Goal: Information Seeking & Learning: Learn about a topic

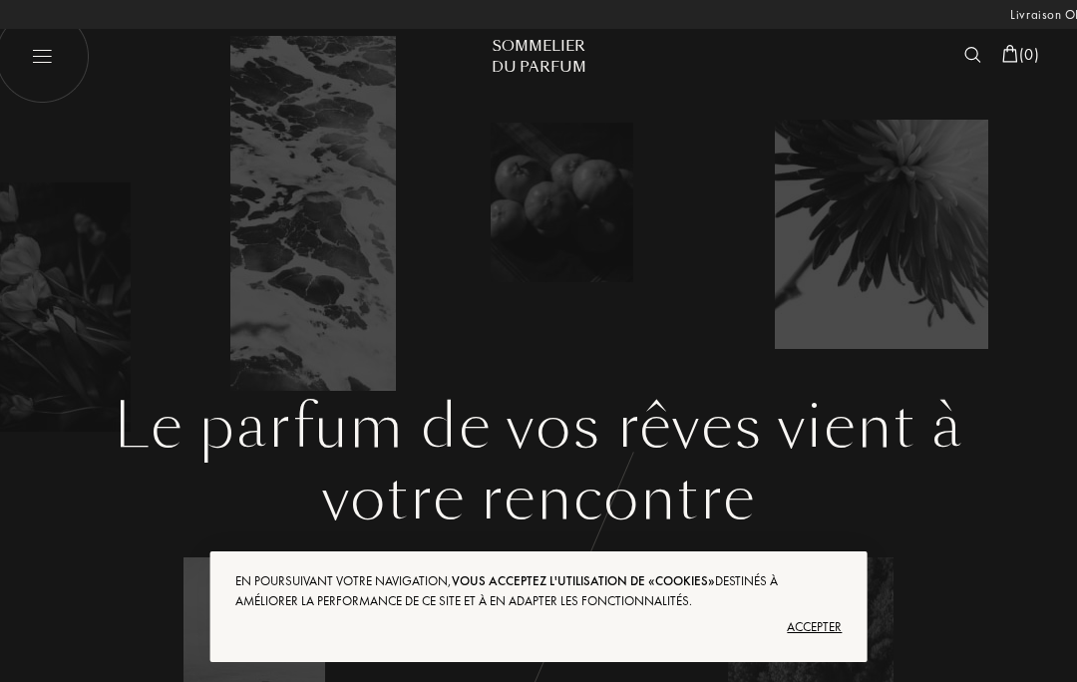
select select "FR"
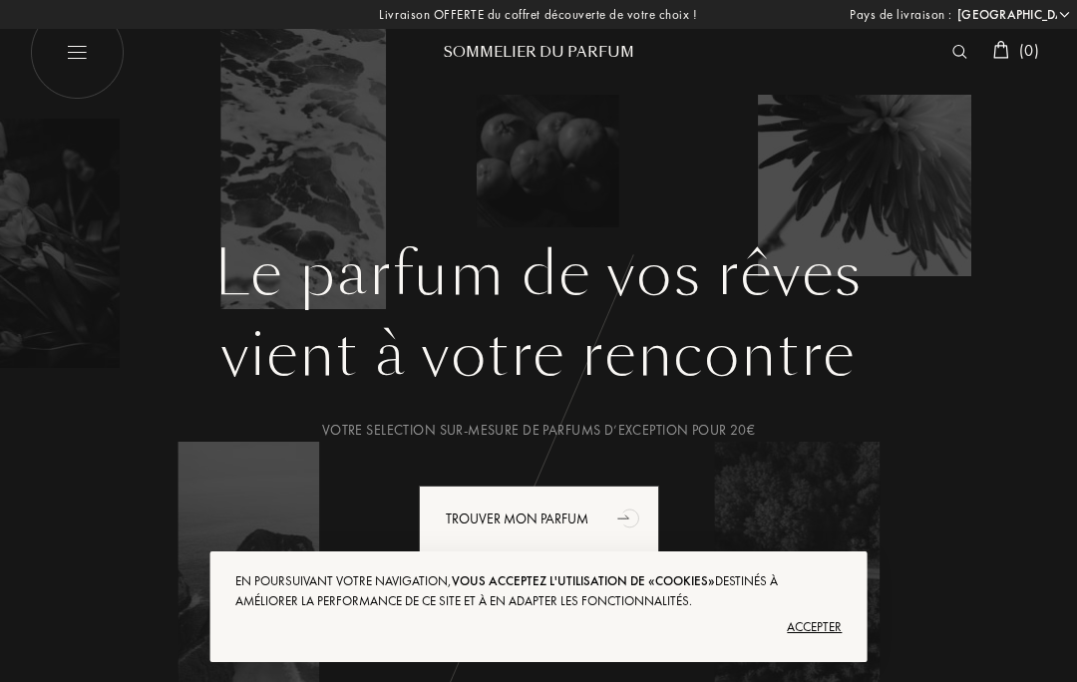
click at [81, 57] on img at bounding box center [77, 52] width 95 height 95
select select "FR"
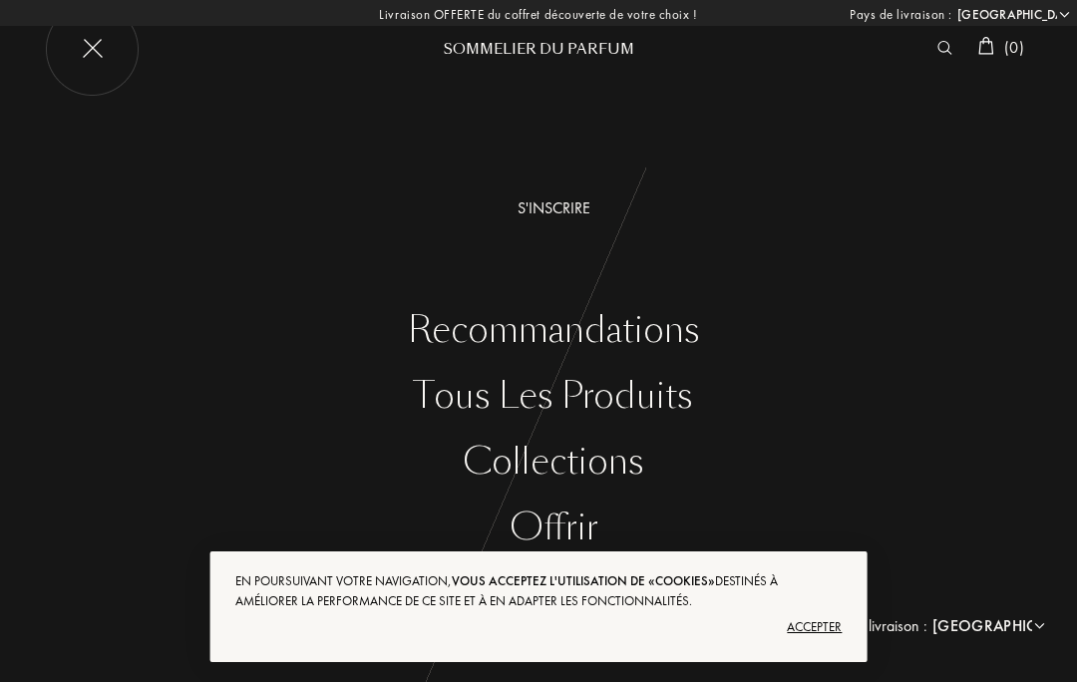
click at [491, 401] on div "Tous les produits" at bounding box center [554, 396] width 1048 height 41
click at [431, 402] on div "Tous les produits" at bounding box center [554, 396] width 1048 height 41
click at [451, 408] on div "Tous les produits" at bounding box center [554, 396] width 1048 height 41
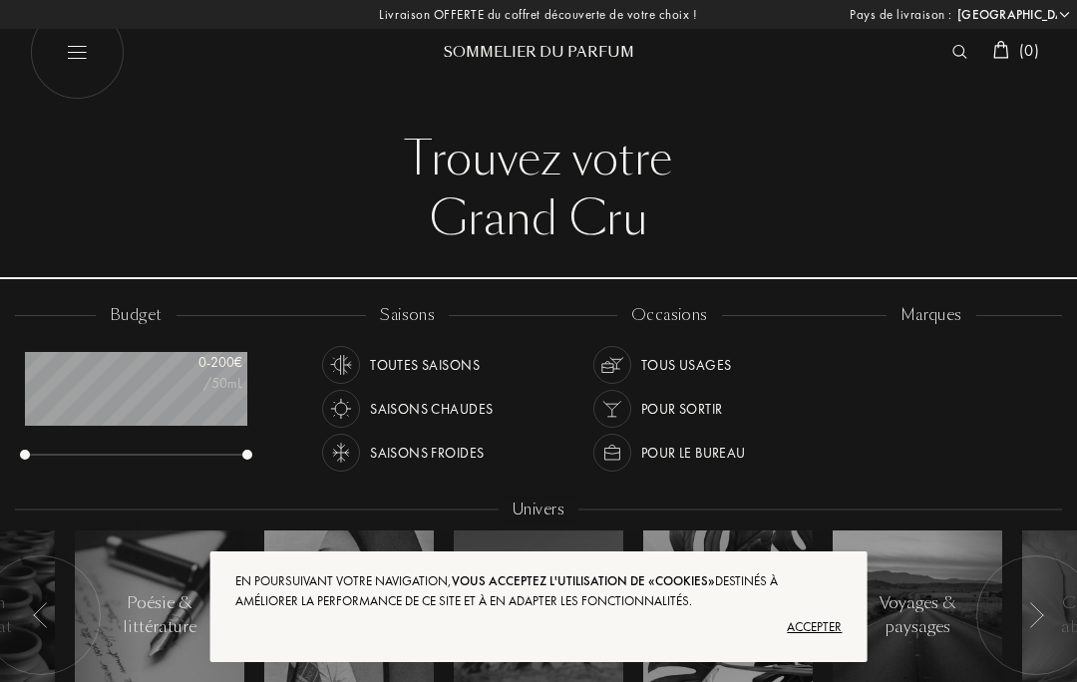
select select "FR"
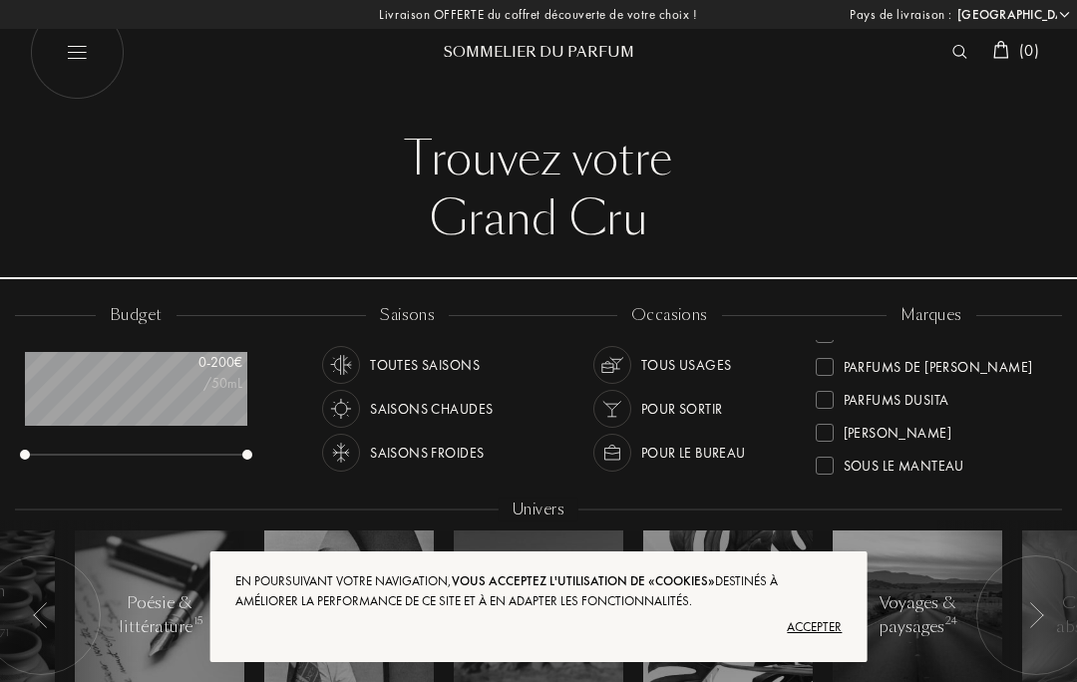
scroll to position [642, 0]
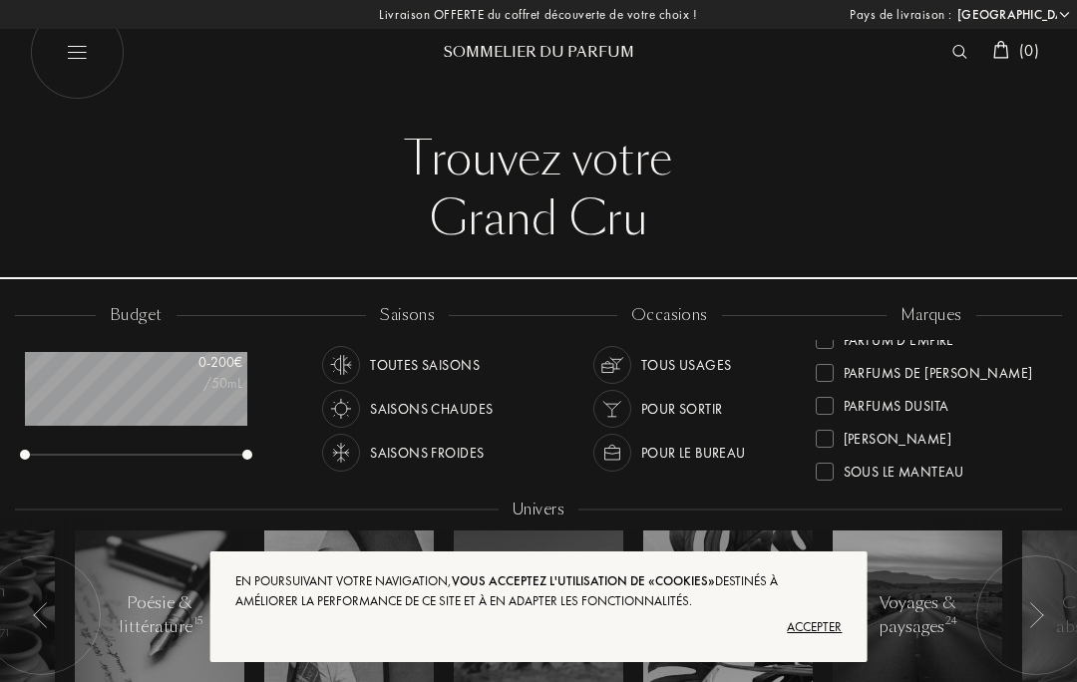
click at [822, 403] on div at bounding box center [825, 406] width 18 height 18
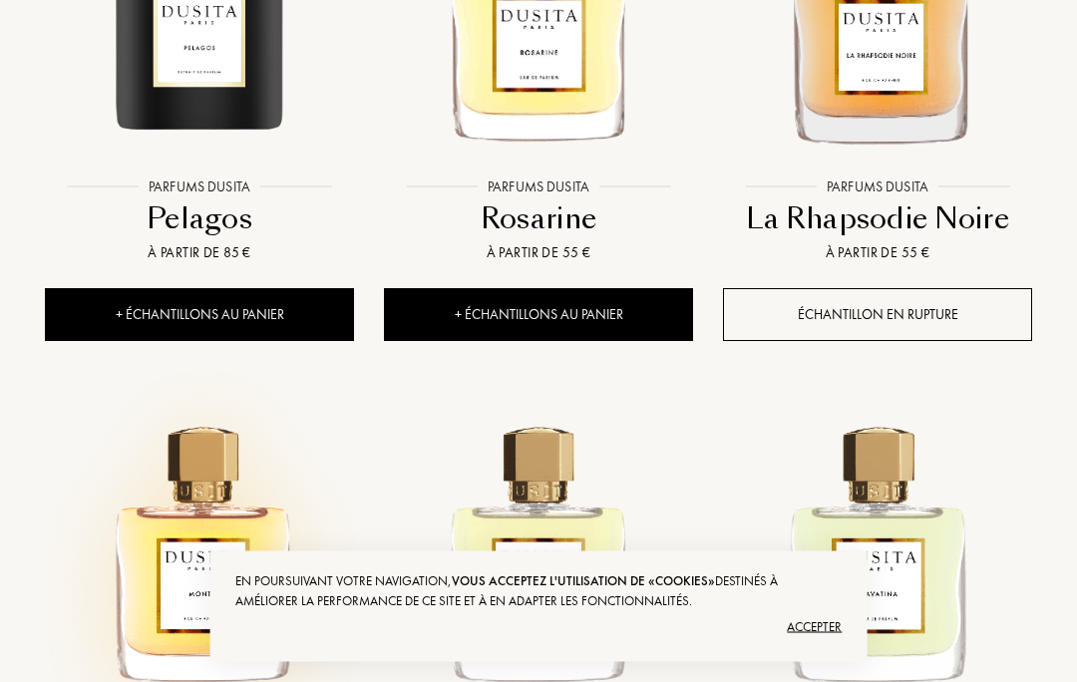
scroll to position [1002, 0]
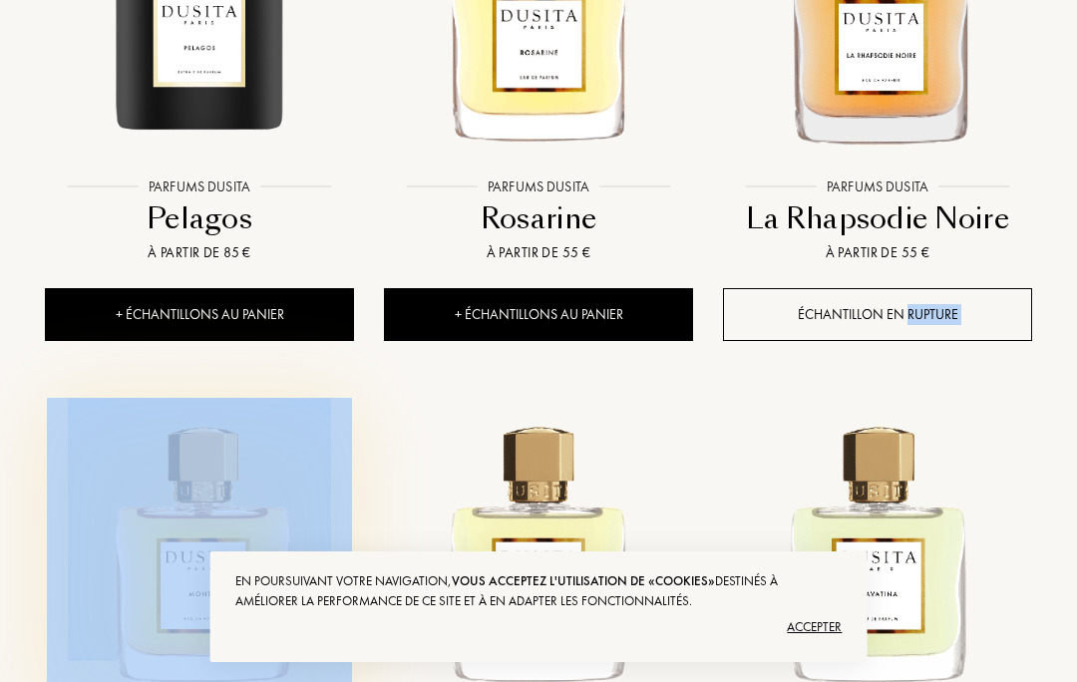
click at [41, 426] on figure at bounding box center [199, 550] width 339 height 305
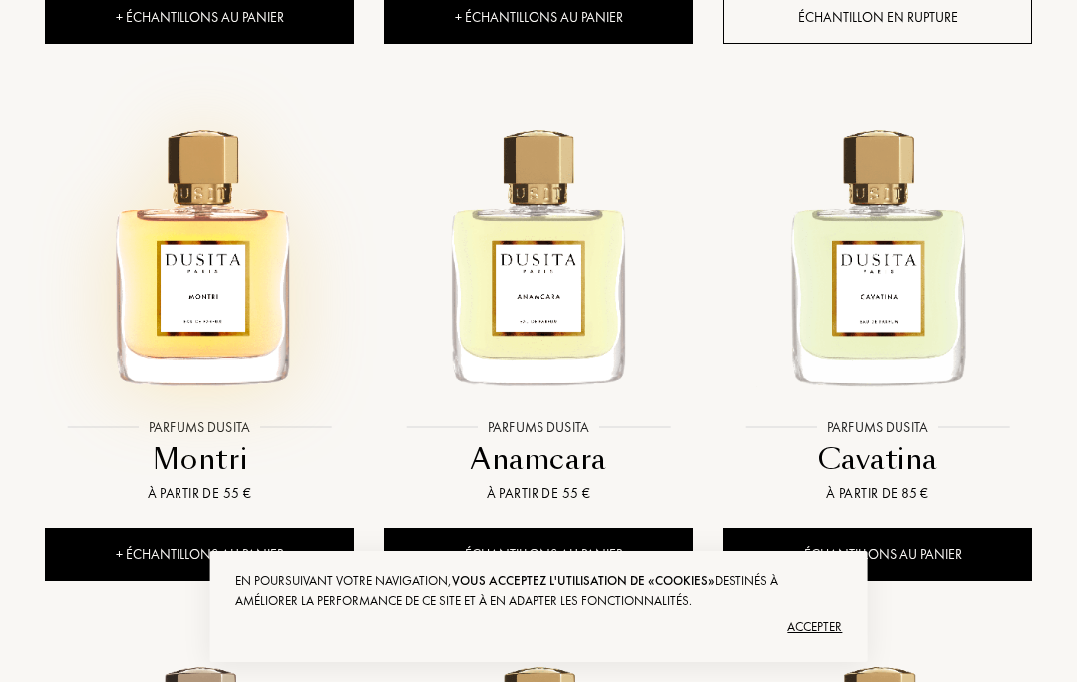
scroll to position [1297, 0]
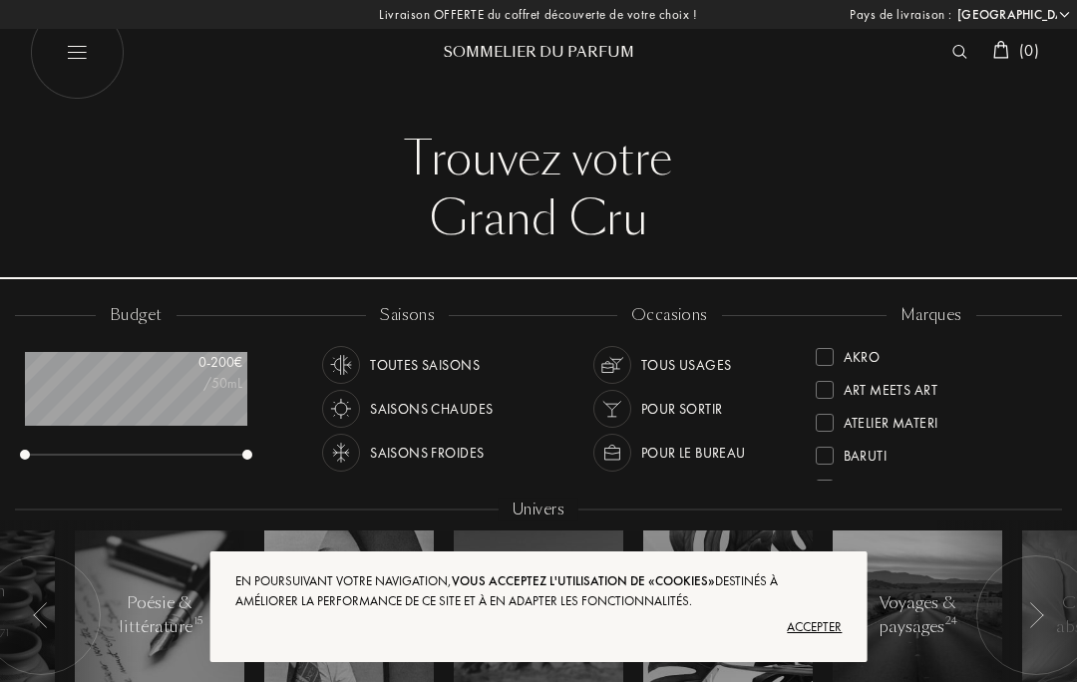
select select "FR"
click at [829, 363] on div at bounding box center [825, 365] width 18 height 18
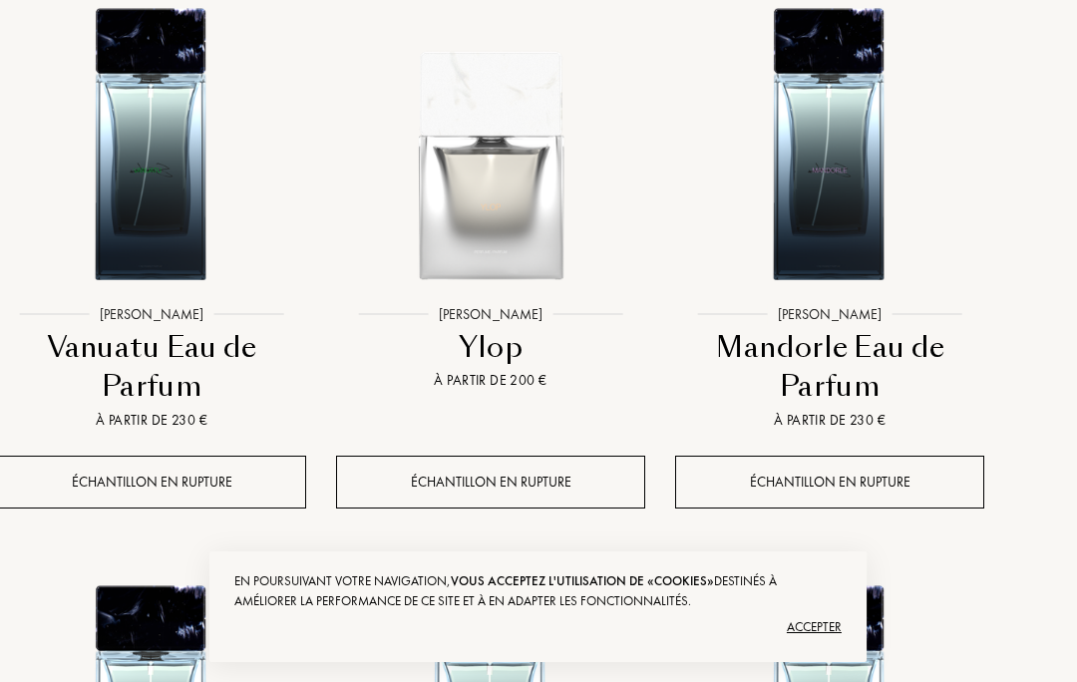
scroll to position [1445, 47]
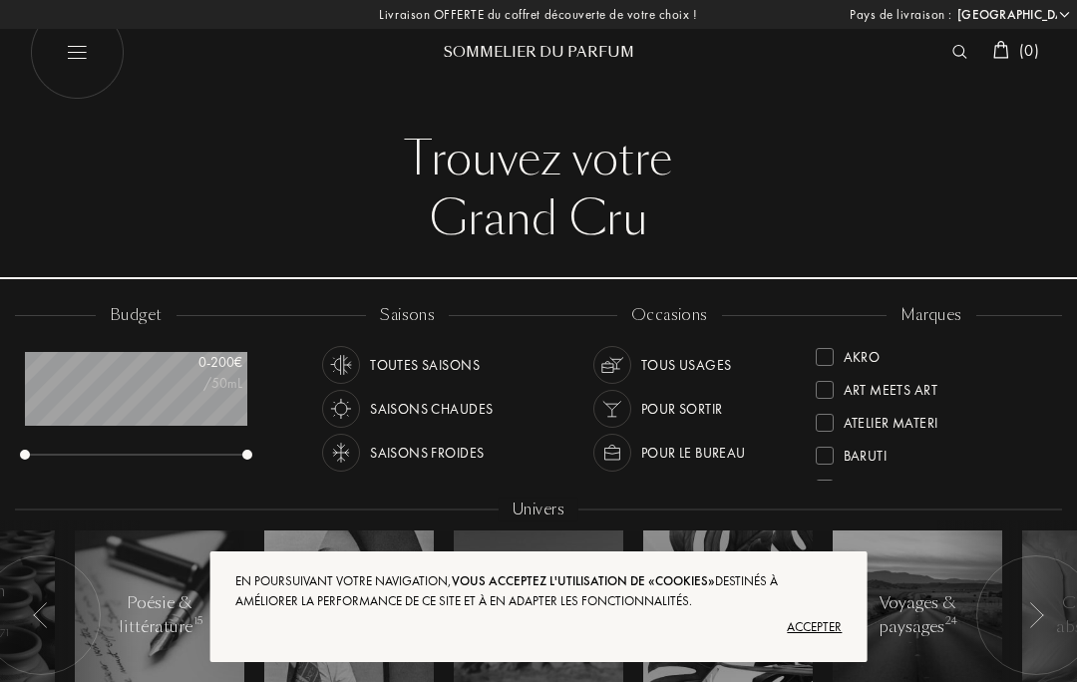
select select "FR"
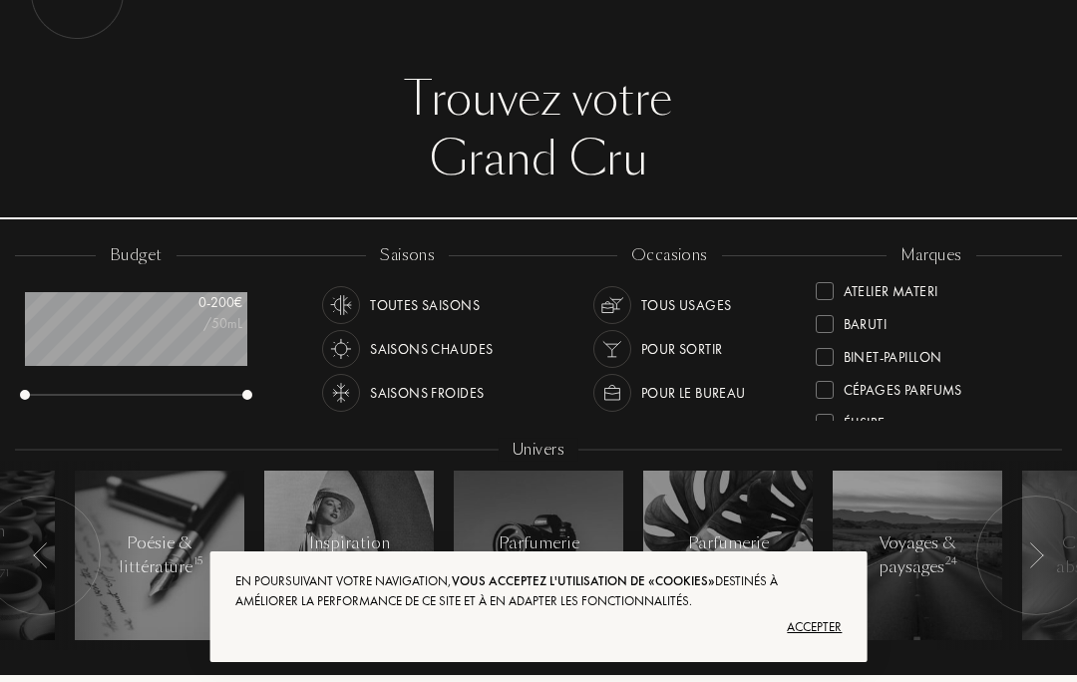
scroll to position [71, 0]
click at [842, 357] on div "Binet-Papillon" at bounding box center [879, 354] width 127 height 27
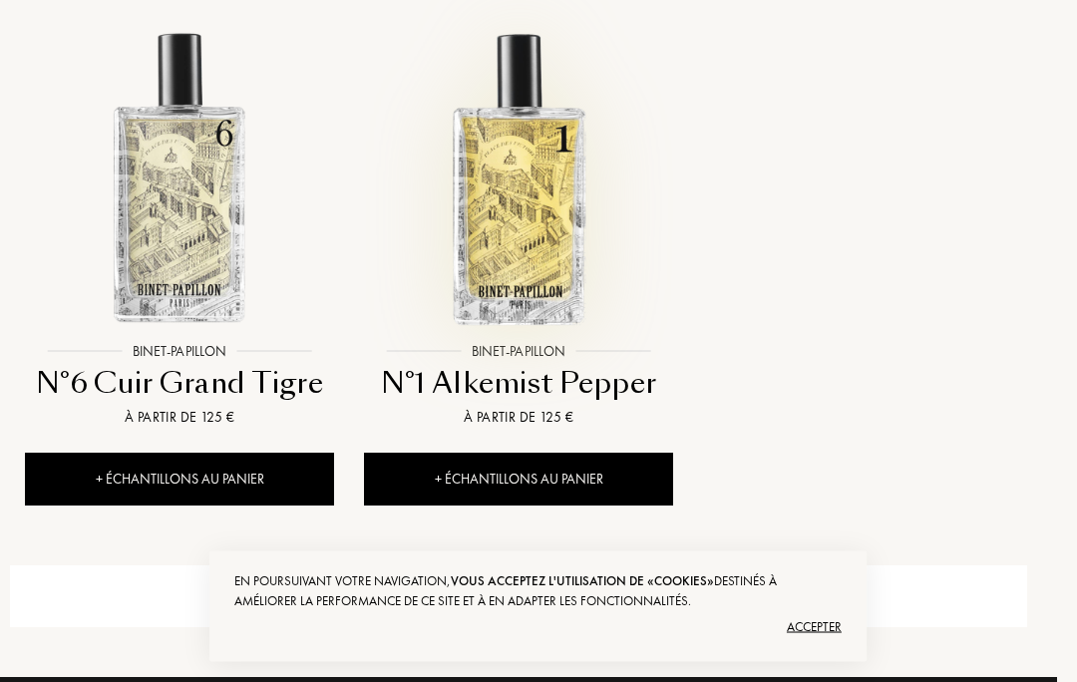
scroll to position [1991, 20]
click at [521, 242] on img at bounding box center [518, 177] width 305 height 305
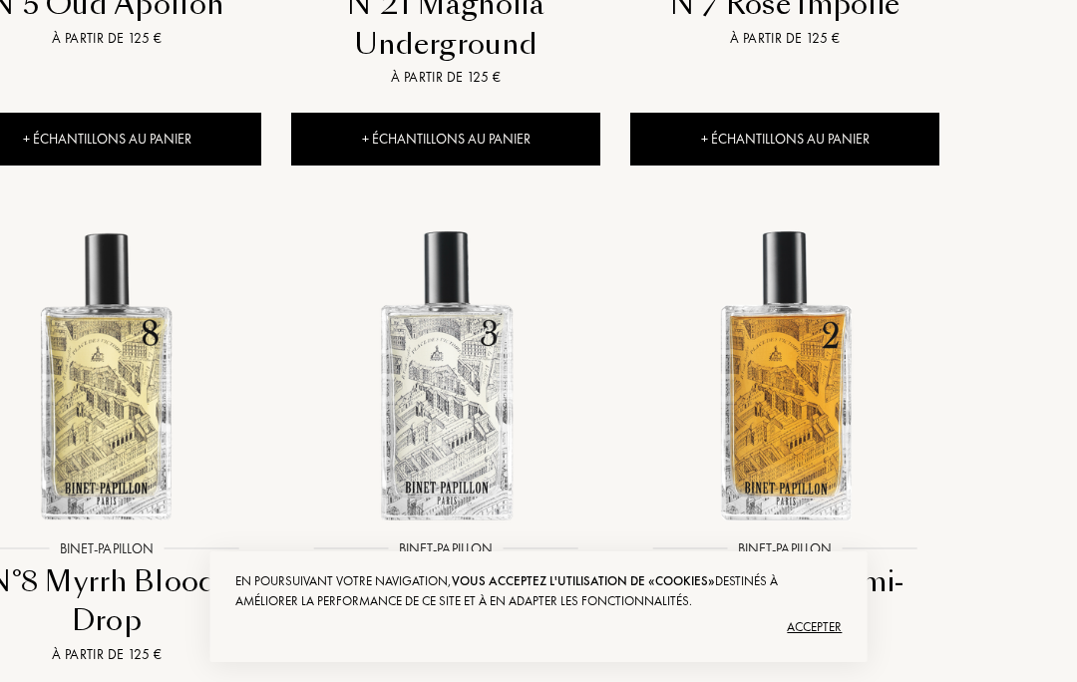
scroll to position [1215, 93]
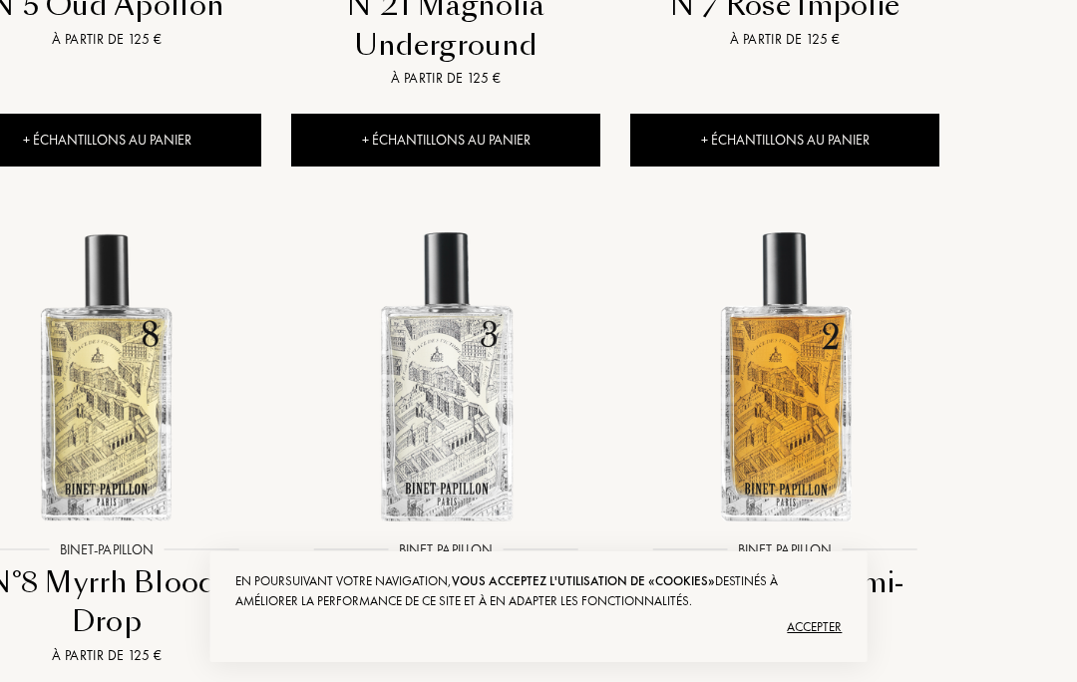
click at [114, 368] on img at bounding box center [106, 375] width 305 height 305
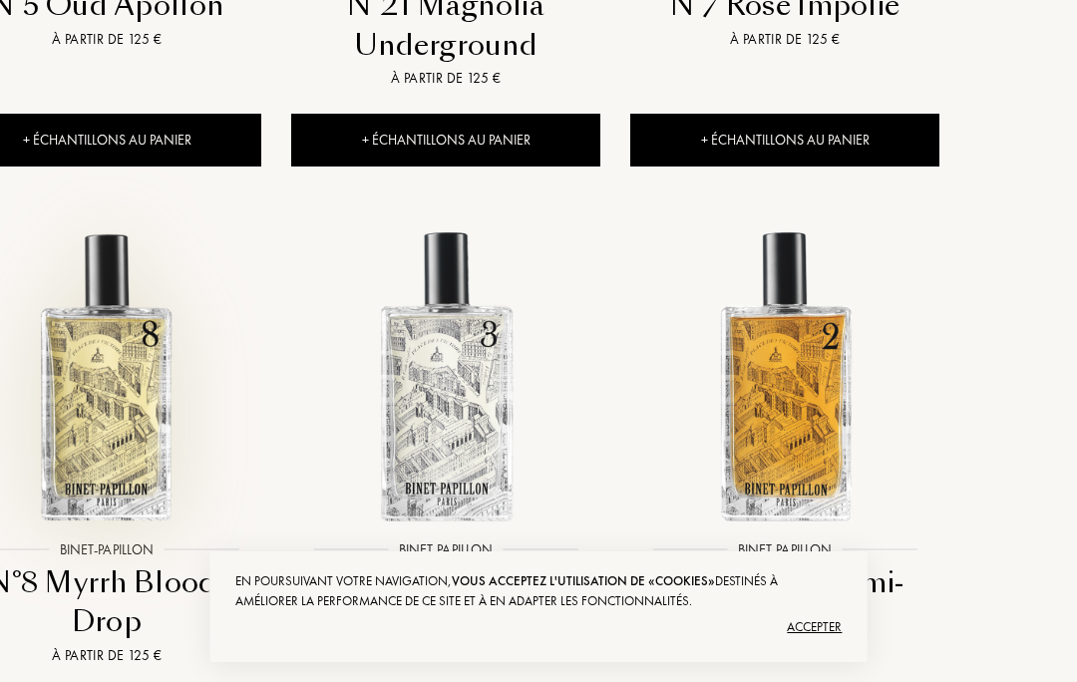
scroll to position [1302, 93]
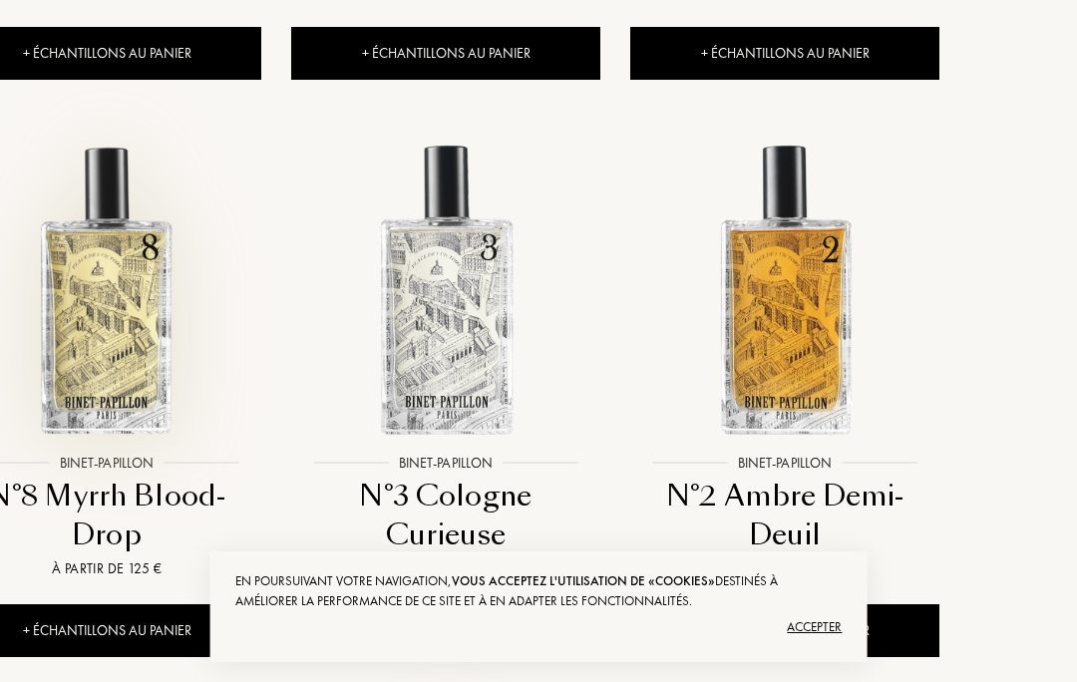
click at [773, 319] on img at bounding box center [784, 289] width 305 height 305
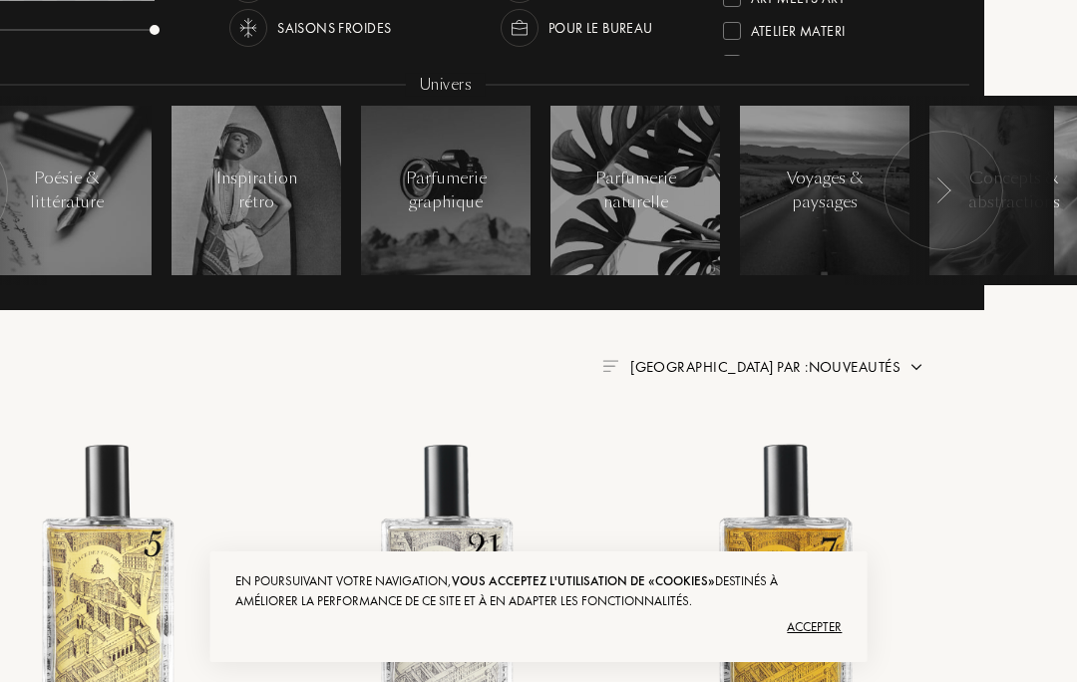
scroll to position [410, 93]
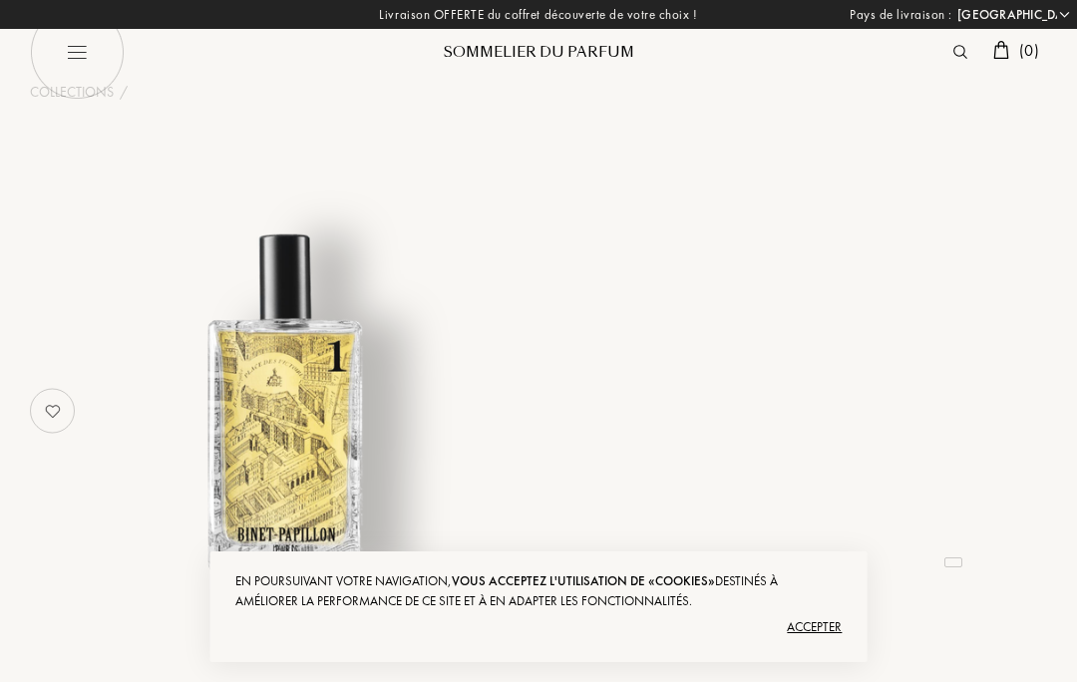
select select "FR"
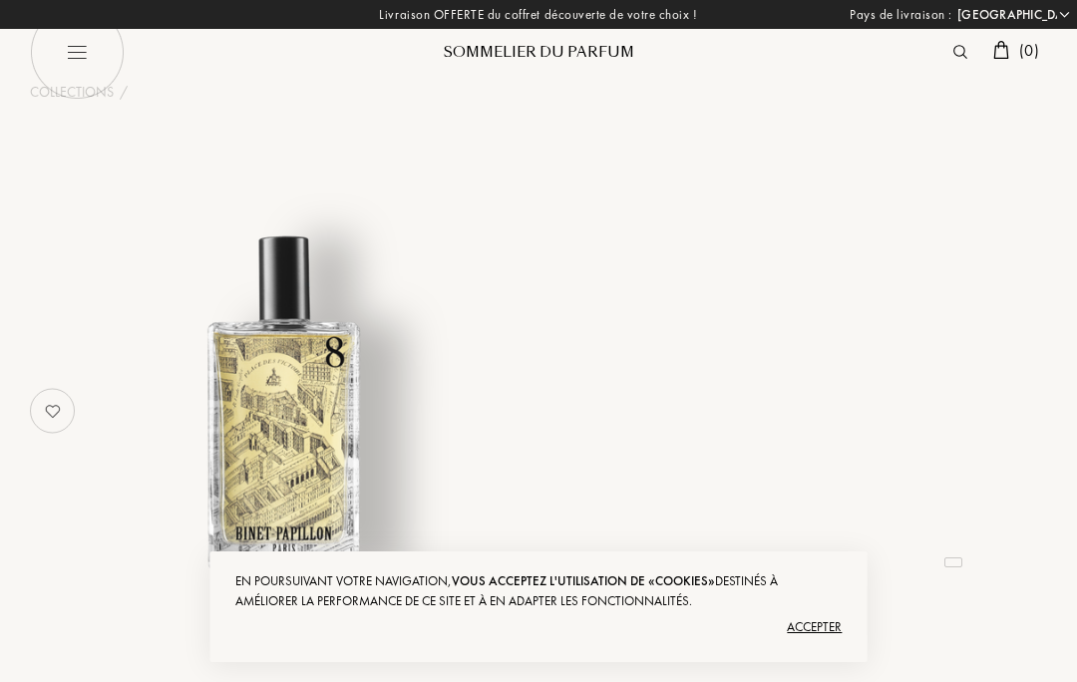
select select "FR"
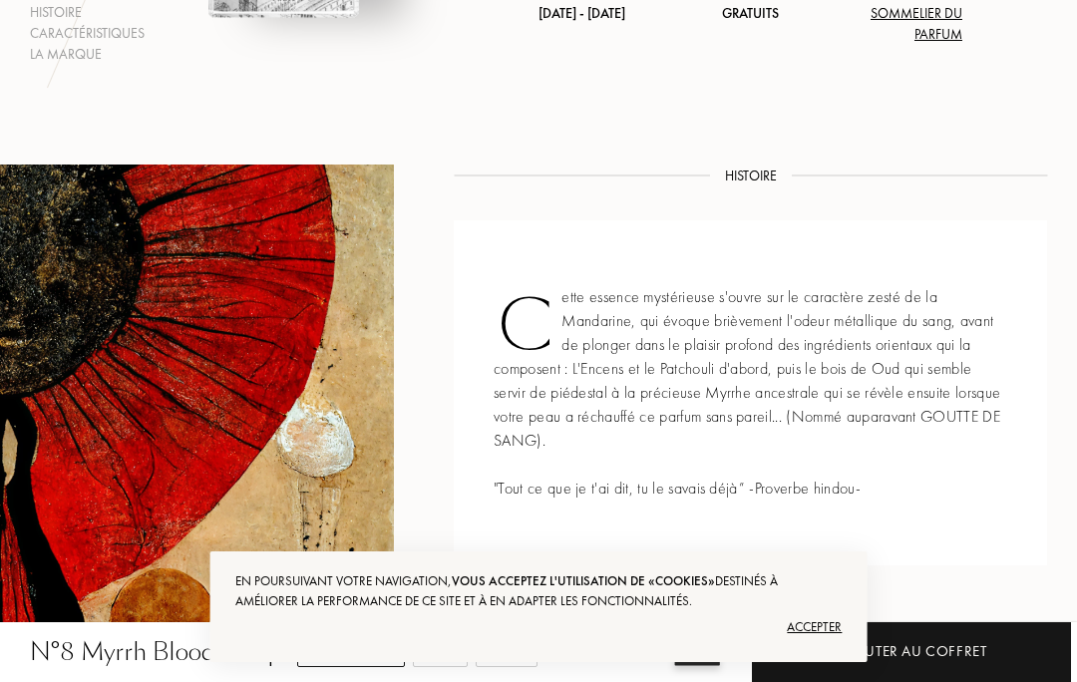
scroll to position [523, 0]
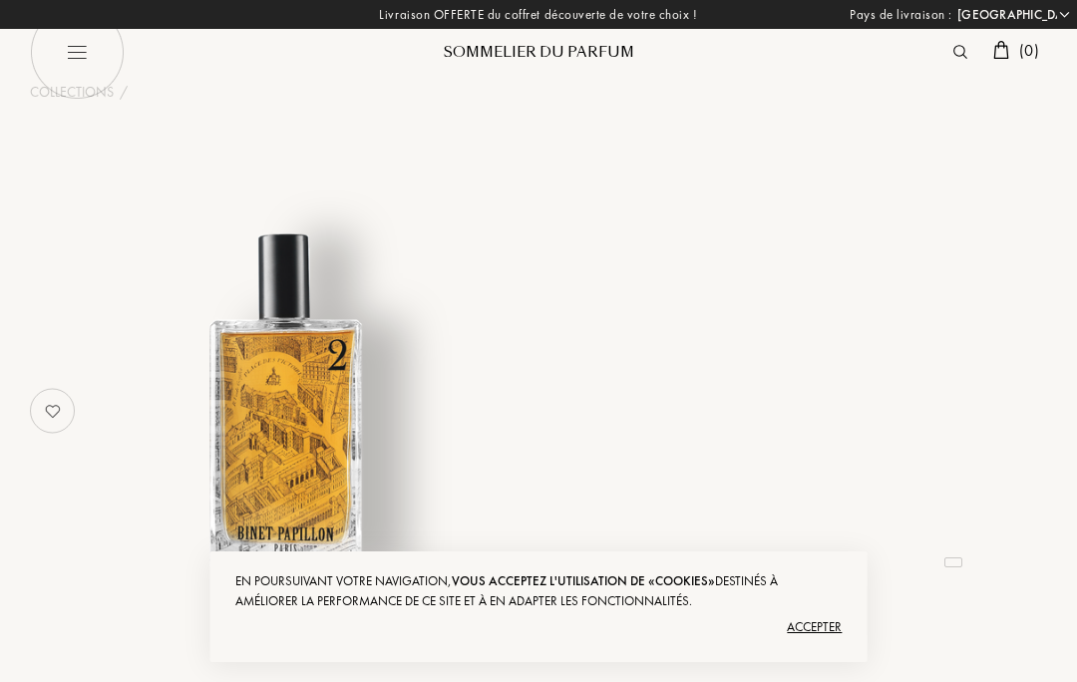
select select "FR"
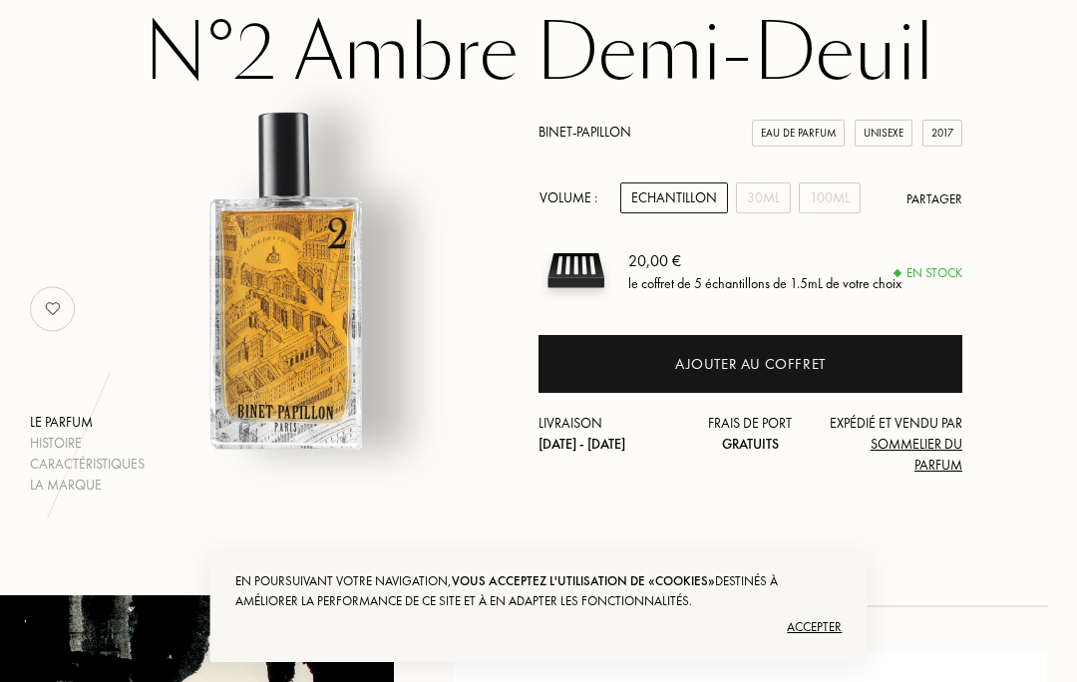
scroll to position [116, 0]
